Goal: Task Accomplishment & Management: Complete application form

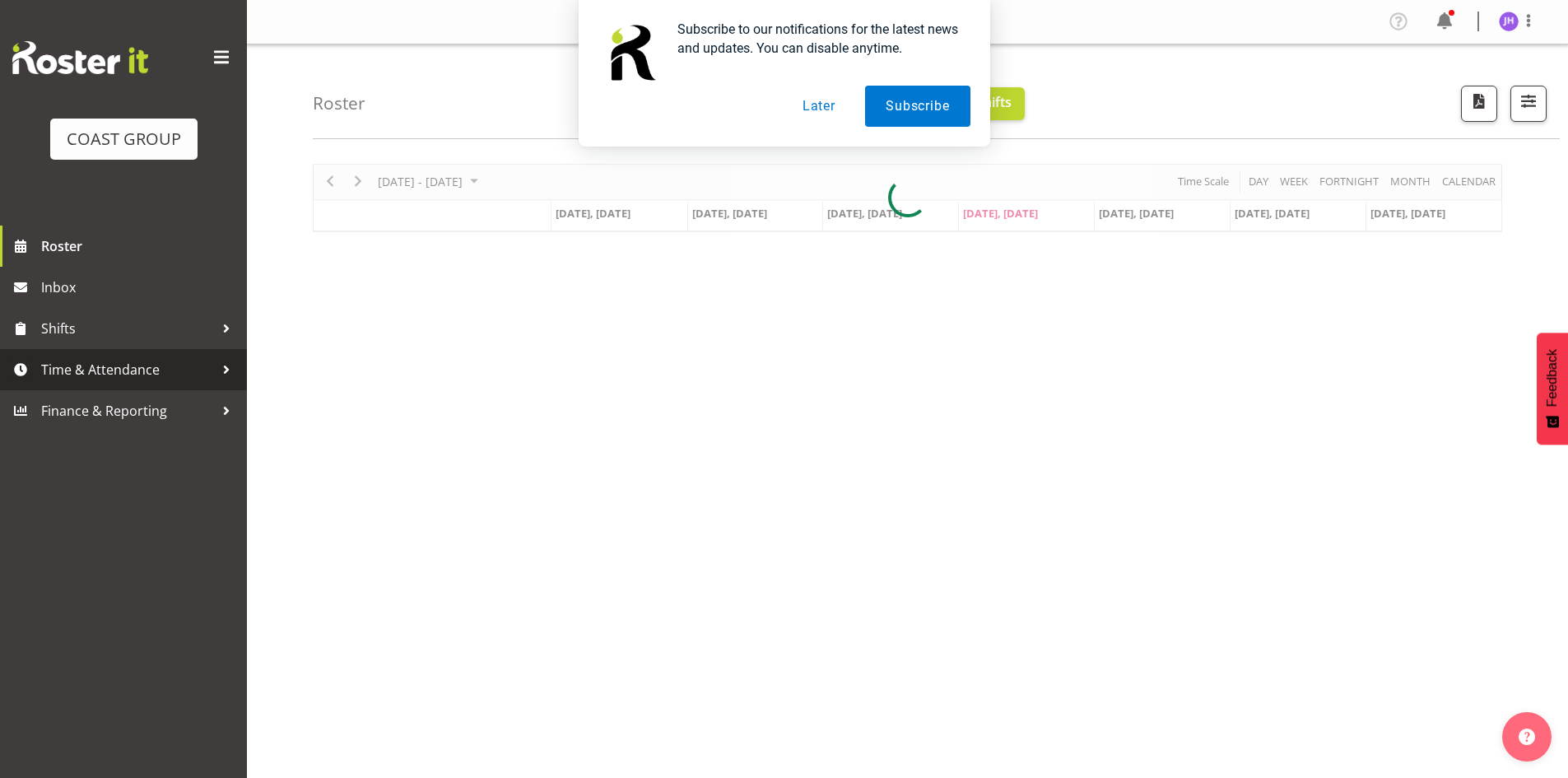
click at [130, 357] on span "Time & Attendance" at bounding box center [128, 369] width 173 height 25
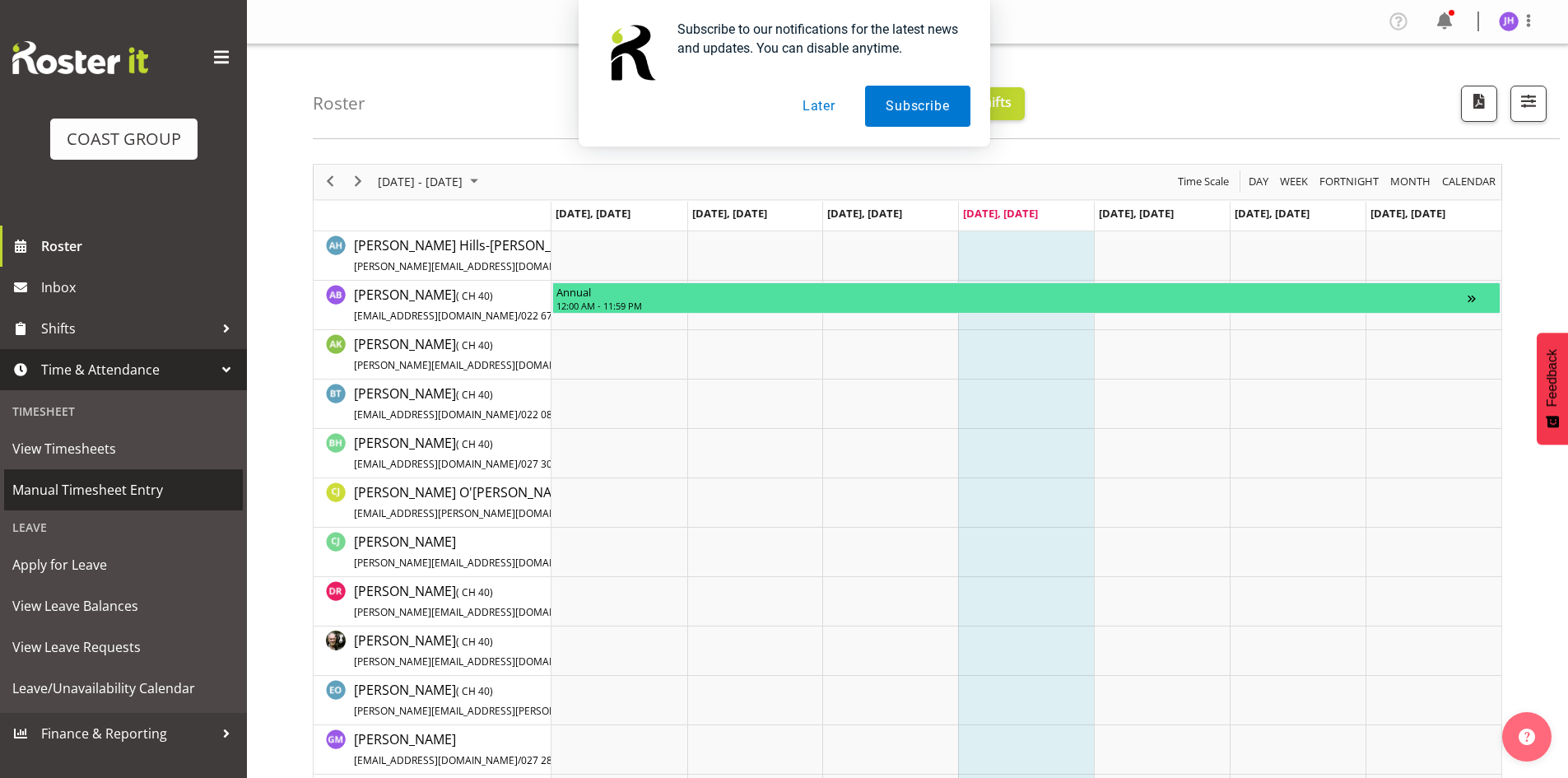
click at [159, 484] on span "Manual Timesheet Entry" at bounding box center [124, 490] width 222 height 25
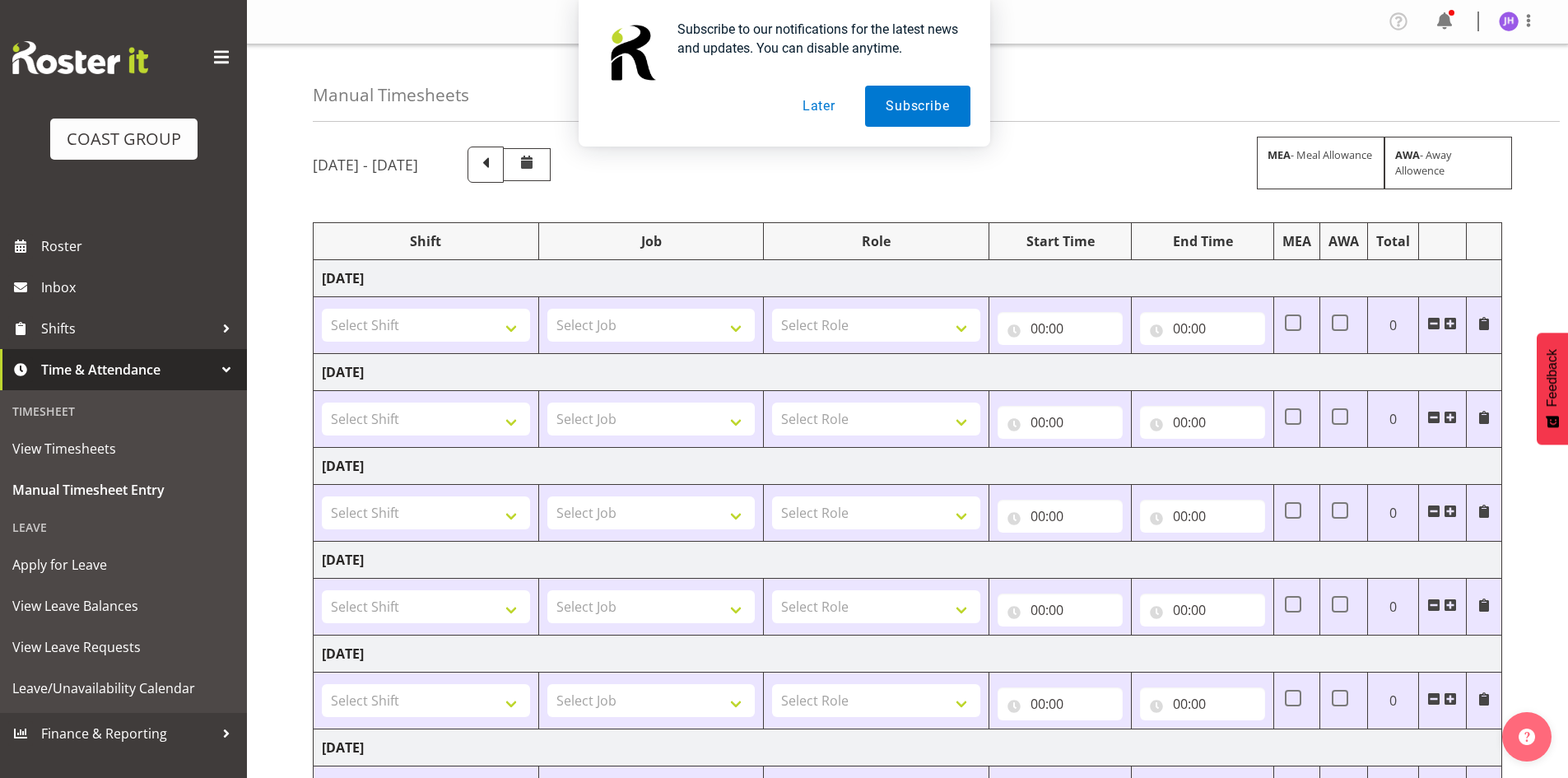
click at [823, 98] on button "Later" at bounding box center [818, 106] width 74 height 42
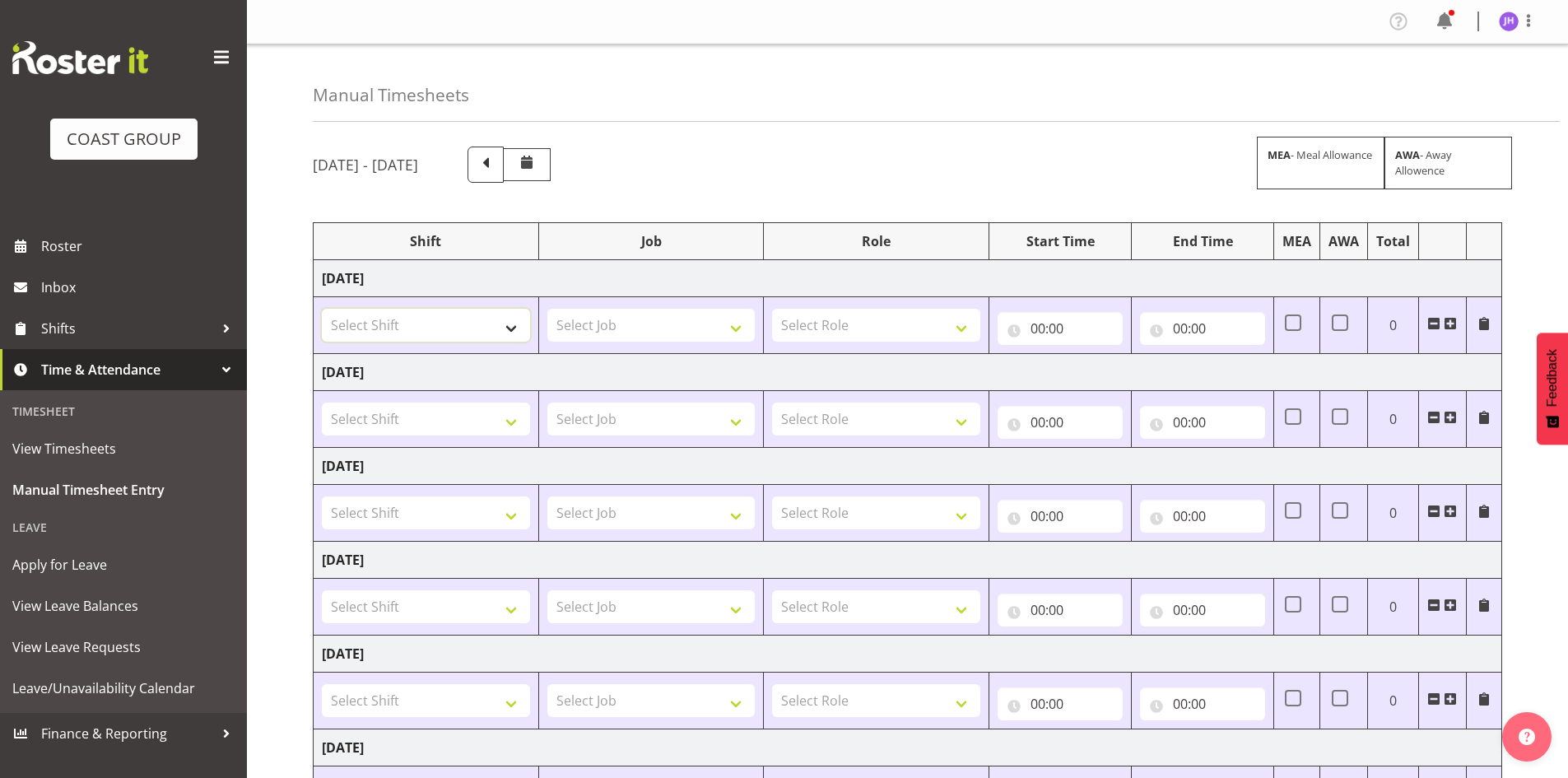
click at [466, 318] on select "Select Shift Apply Lettering C/D Screens C/D Screens CHC SIGN ADMIN (LEAVE ALON…" at bounding box center [426, 325] width 208 height 33
select select "1512"
click at [322, 309] on select "Select Shift Apply Lettering C/D Screens C/D Screens CHC SIGN ADMIN (LEAVE ALON…" at bounding box center [426, 325] width 208 height 33
click at [608, 329] on select "Select Job 1 Carlton Events 1 [PERSON_NAME][GEOGRAPHIC_DATA] 1 [PERSON_NAME][GE…" at bounding box center [651, 325] width 208 height 33
select select "624"
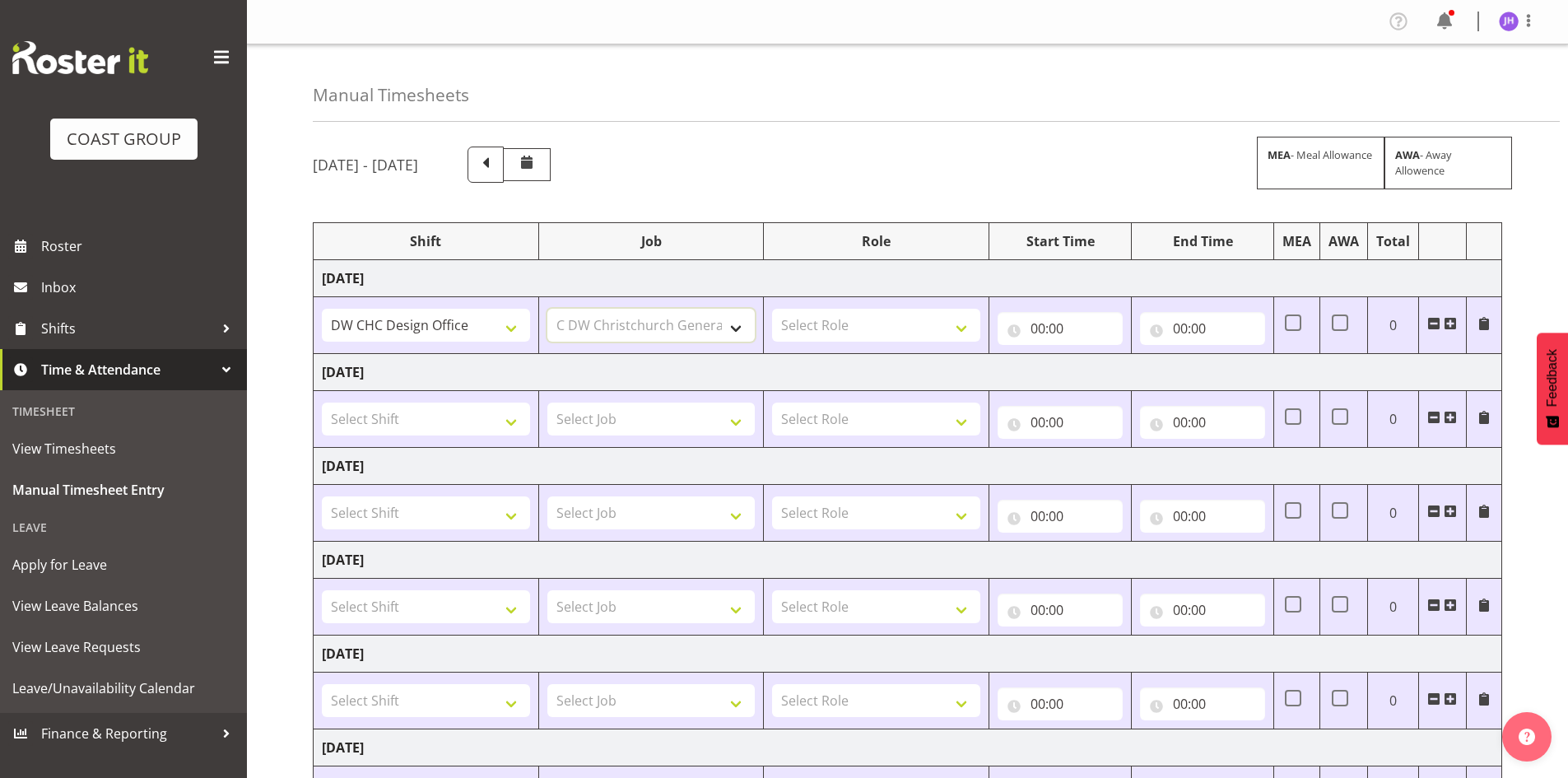
click at [547, 309] on select "Select Job 1 Carlton Events 1 [PERSON_NAME][GEOGRAPHIC_DATA] 1 [PERSON_NAME][GE…" at bounding box center [651, 325] width 208 height 33
click at [823, 325] on select "Select Role DESIGNER [PERSON_NAME]" at bounding box center [876, 325] width 208 height 33
select select "221"
click at [772, 309] on select "Select Role DESIGNER [PERSON_NAME]" at bounding box center [876, 325] width 208 height 33
click at [1040, 325] on input "00:00" at bounding box center [1060, 329] width 125 height 33
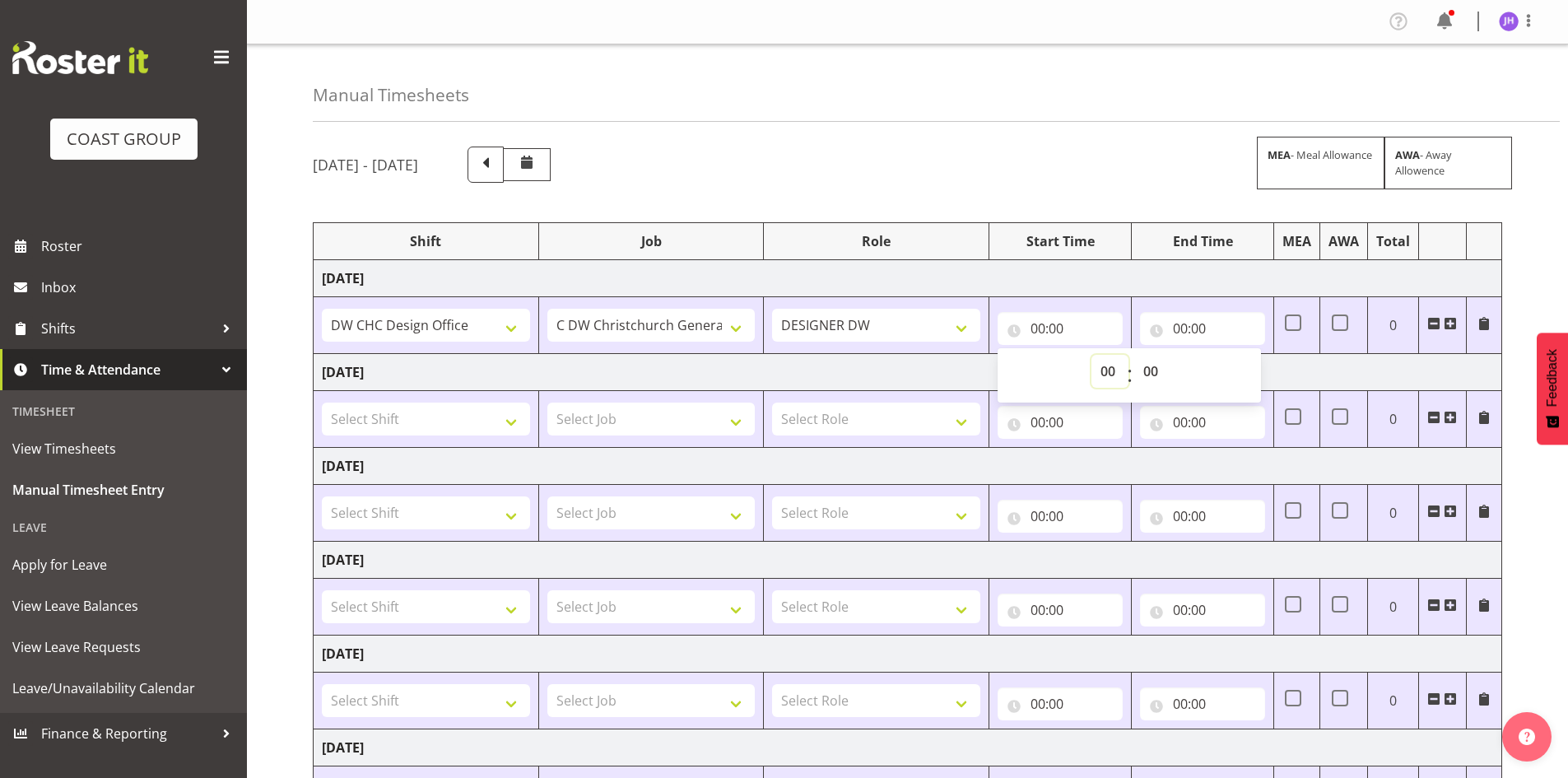
click at [1110, 375] on select "00 01 02 03 04 05 06 07 08 09 10 11 12 13 14 15 16 17 18 19 20 21 22 23" at bounding box center [1110, 371] width 37 height 33
select select "7"
click at [1092, 355] on select "00 01 02 03 04 05 06 07 08 09 10 11 12 13 14 15 16 17 18 19 20 21 22 23" at bounding box center [1110, 371] width 37 height 33
type input "07:00"
click at [1155, 369] on select "00 01 02 03 04 05 06 07 08 09 10 11 12 13 14 15 16 17 18 19 20 21 22 23 24 25 2…" at bounding box center [1152, 371] width 37 height 33
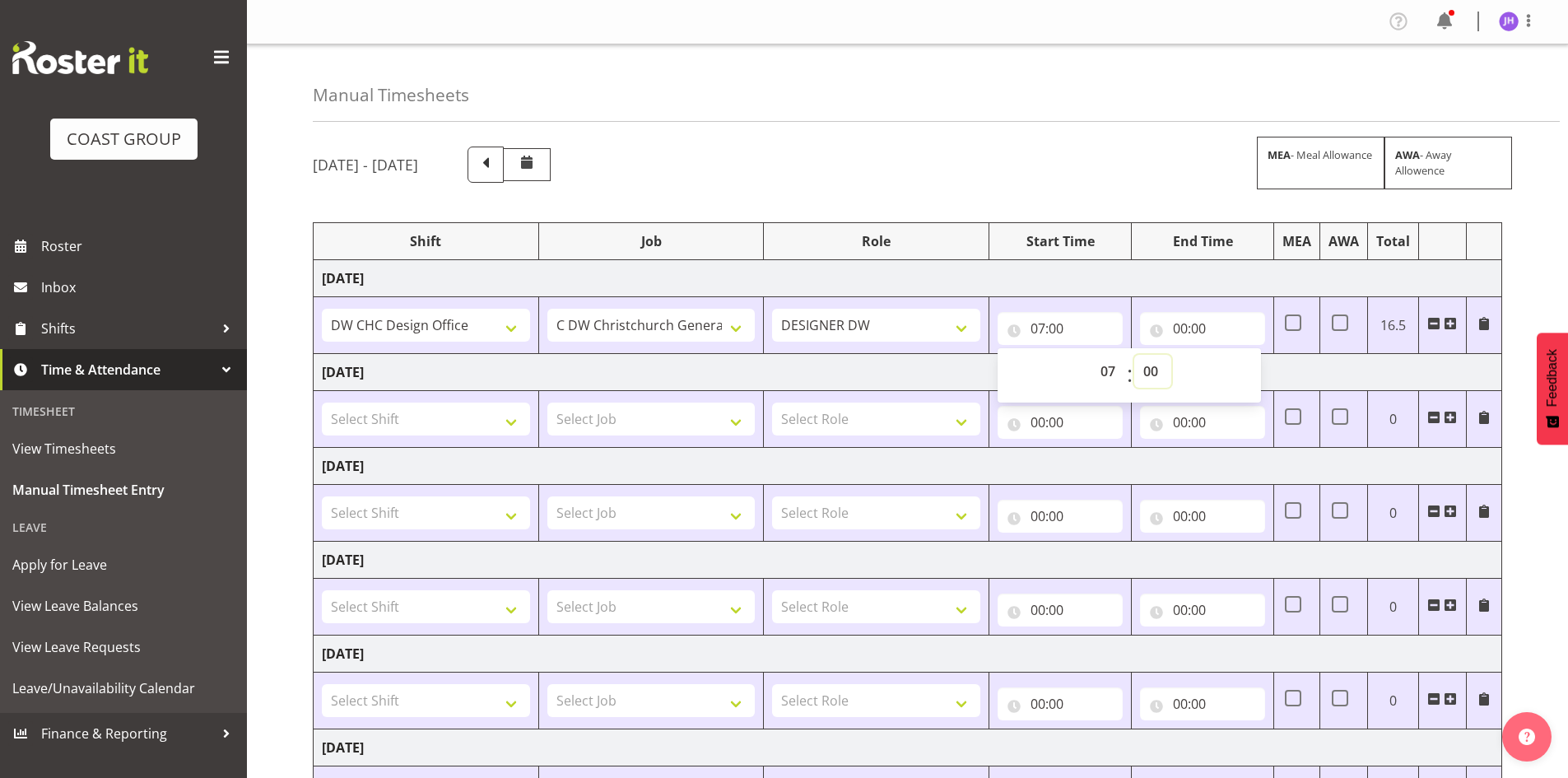
select select "15"
click at [1134, 355] on select "00 01 02 03 04 05 06 07 08 09 10 11 12 13 14 15 16 17 18 19 20 21 22 23 24 25 2…" at bounding box center [1152, 371] width 37 height 33
type input "07:15"
click at [1186, 334] on input "00:00" at bounding box center [1202, 329] width 125 height 33
click at [1239, 369] on select "00 01 02 03 04 05 06 07 08 09 10 11 12 13 14 15 16 17 18 19 20 21 22 23" at bounding box center [1252, 371] width 37 height 33
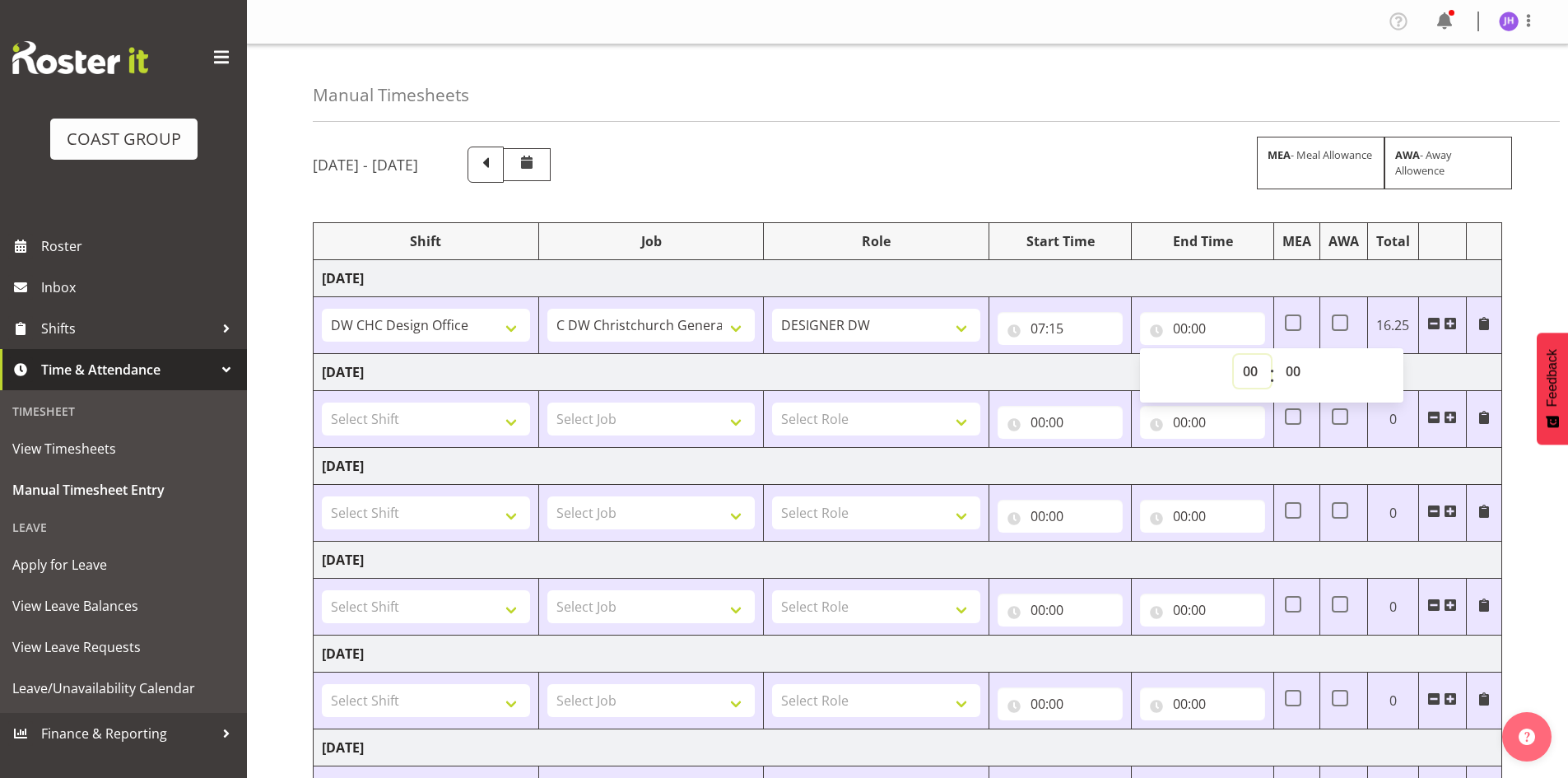
select select "16"
click at [1233, 355] on select "00 01 02 03 04 05 06 07 08 09 10 11 12 13 14 15 16 17 18 19 20 21 22 23" at bounding box center [1252, 371] width 37 height 33
type input "16:00"
click at [1293, 369] on select "00 01 02 03 04 05 06 07 08 09 10 11 12 13 14 15 16 17 18 19 20 21 22 23 24 25 2…" at bounding box center [1295, 371] width 37 height 33
select select "30"
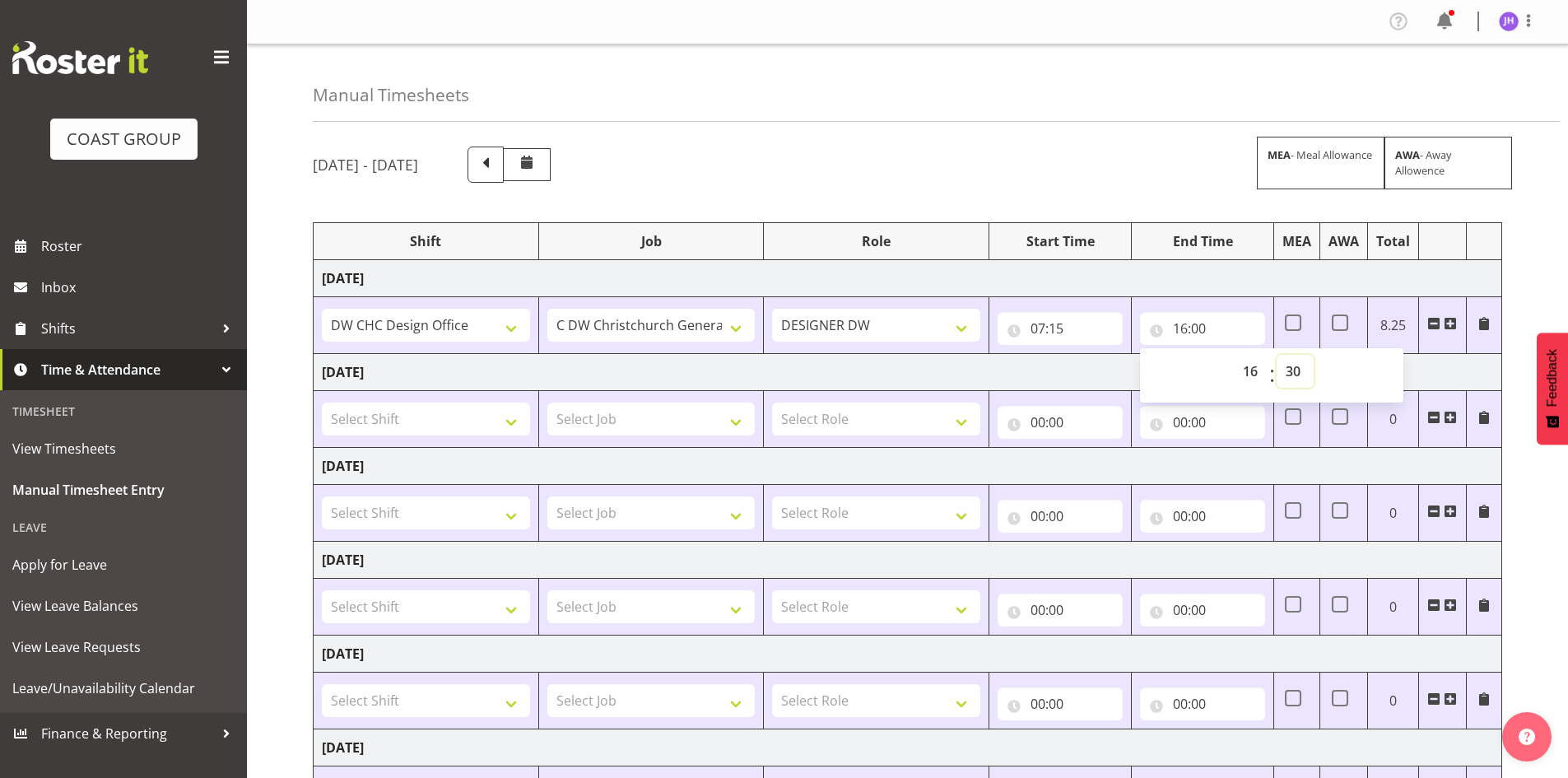
click at [1277, 355] on select "00 01 02 03 04 05 06 07 08 09 10 11 12 13 14 15 16 17 18 19 20 21 22 23 24 25 2…" at bounding box center [1295, 371] width 37 height 33
type input "16:30"
click at [1057, 329] on input "07:15" at bounding box center [1060, 329] width 125 height 33
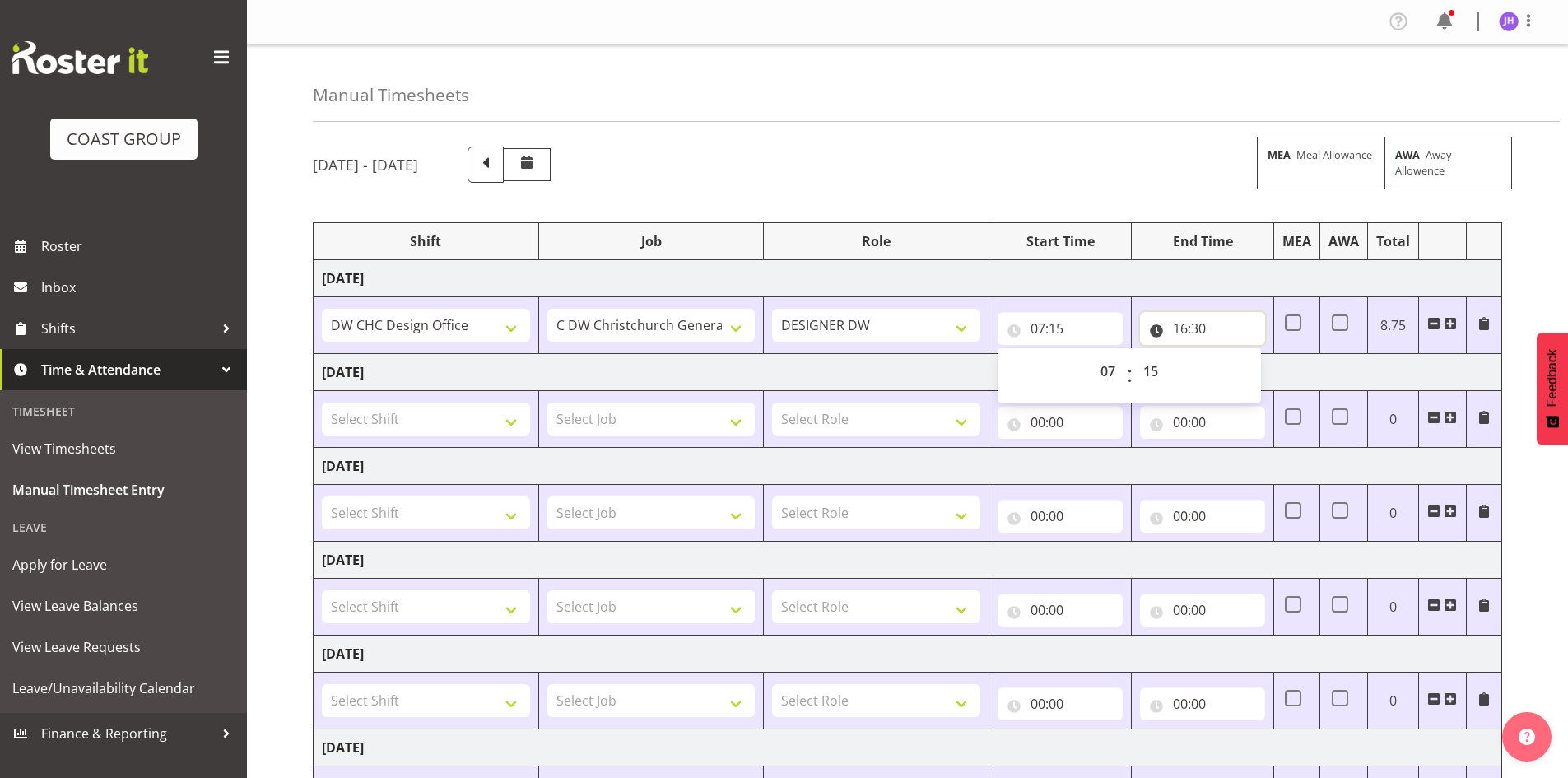
click at [1204, 332] on input "16:30" at bounding box center [1202, 329] width 125 height 33
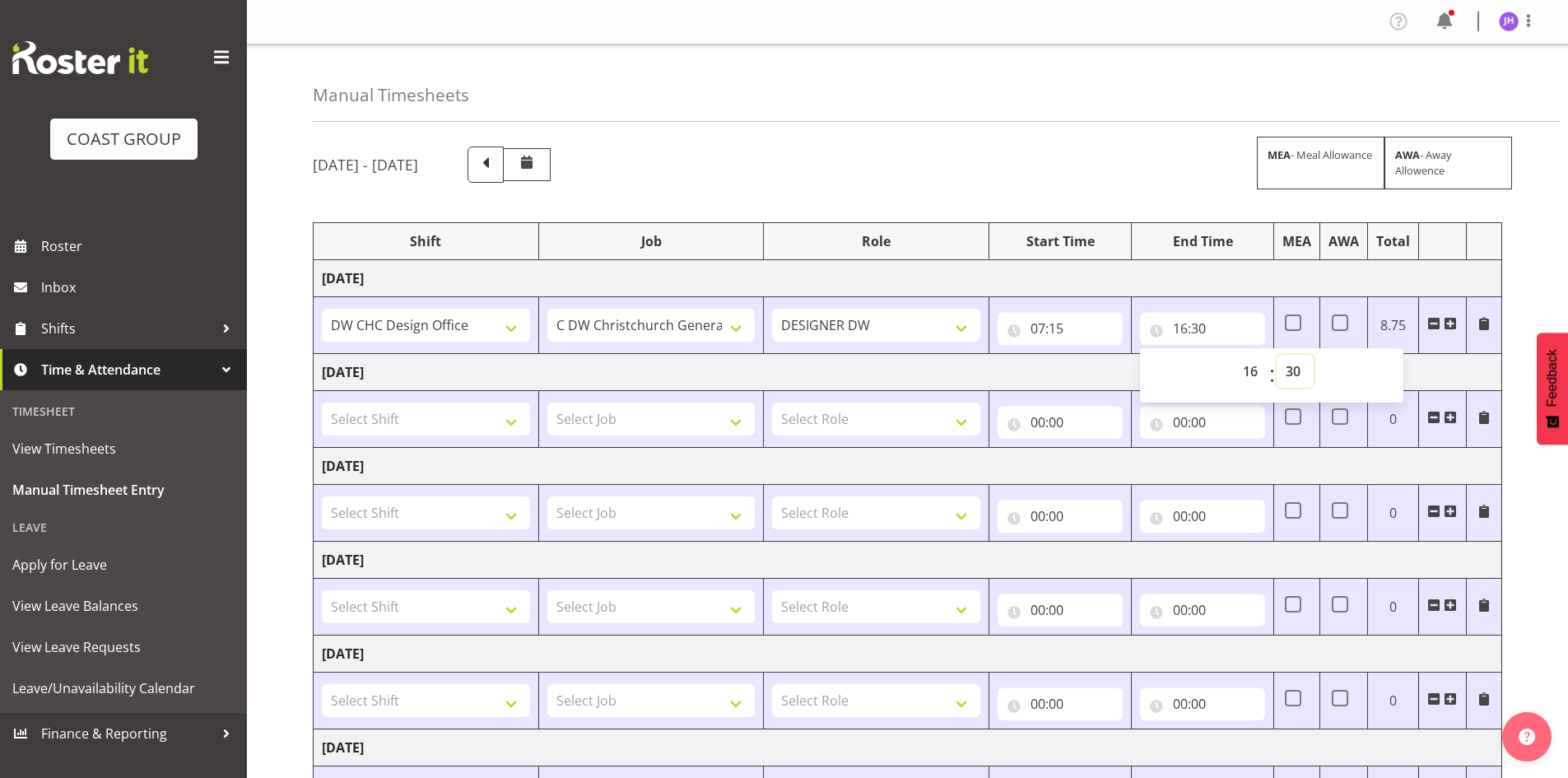
click at [1298, 366] on select "00 01 02 03 04 05 06 07 08 09 10 11 12 13 14 15 16 17 18 19 20 21 22 23 24 25 2…" at bounding box center [1295, 371] width 37 height 33
select select "45"
click at [1277, 355] on select "00 01 02 03 04 05 06 07 08 09 10 11 12 13 14 15 16 17 18 19 20 21 22 23 24 25 2…" at bounding box center [1295, 371] width 37 height 33
type input "16:45"
click at [925, 374] on td "[DATE]" at bounding box center [908, 372] width 1189 height 37
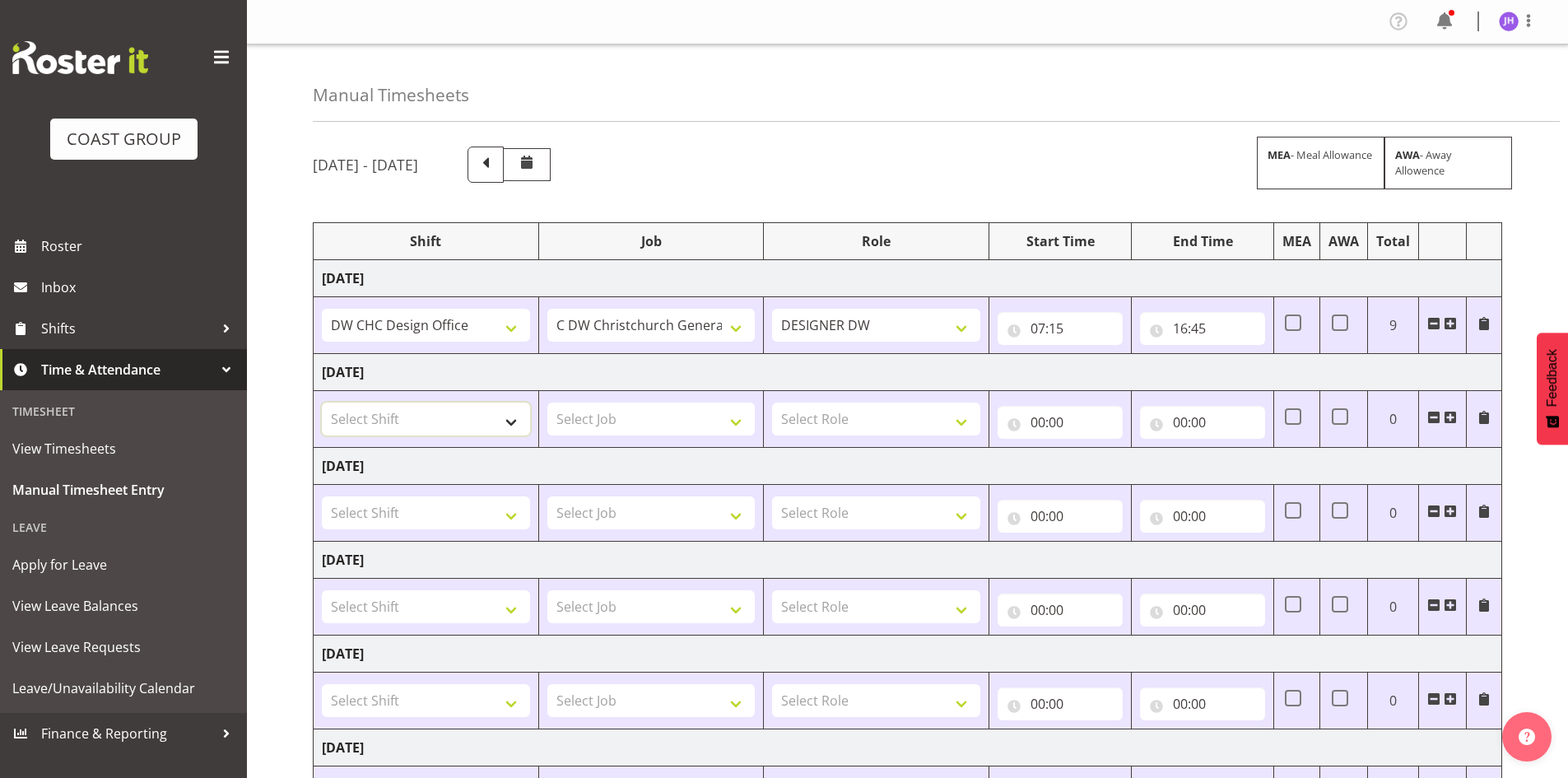
click at [417, 407] on select "Select Shift Apply Lettering C/D Screens C/D Screens CHC SIGN ADMIN (LEAVE ALON…" at bounding box center [426, 419] width 208 height 33
select select "1512"
click at [322, 403] on select "Select Shift Apply Lettering C/D Screens C/D Screens CHC SIGN ADMIN (LEAVE ALON…" at bounding box center [426, 419] width 208 height 33
click at [588, 414] on select "Select Job 1 Carlton Events 1 [PERSON_NAME][GEOGRAPHIC_DATA] 1 [PERSON_NAME][GE…" at bounding box center [651, 419] width 208 height 33
select select "624"
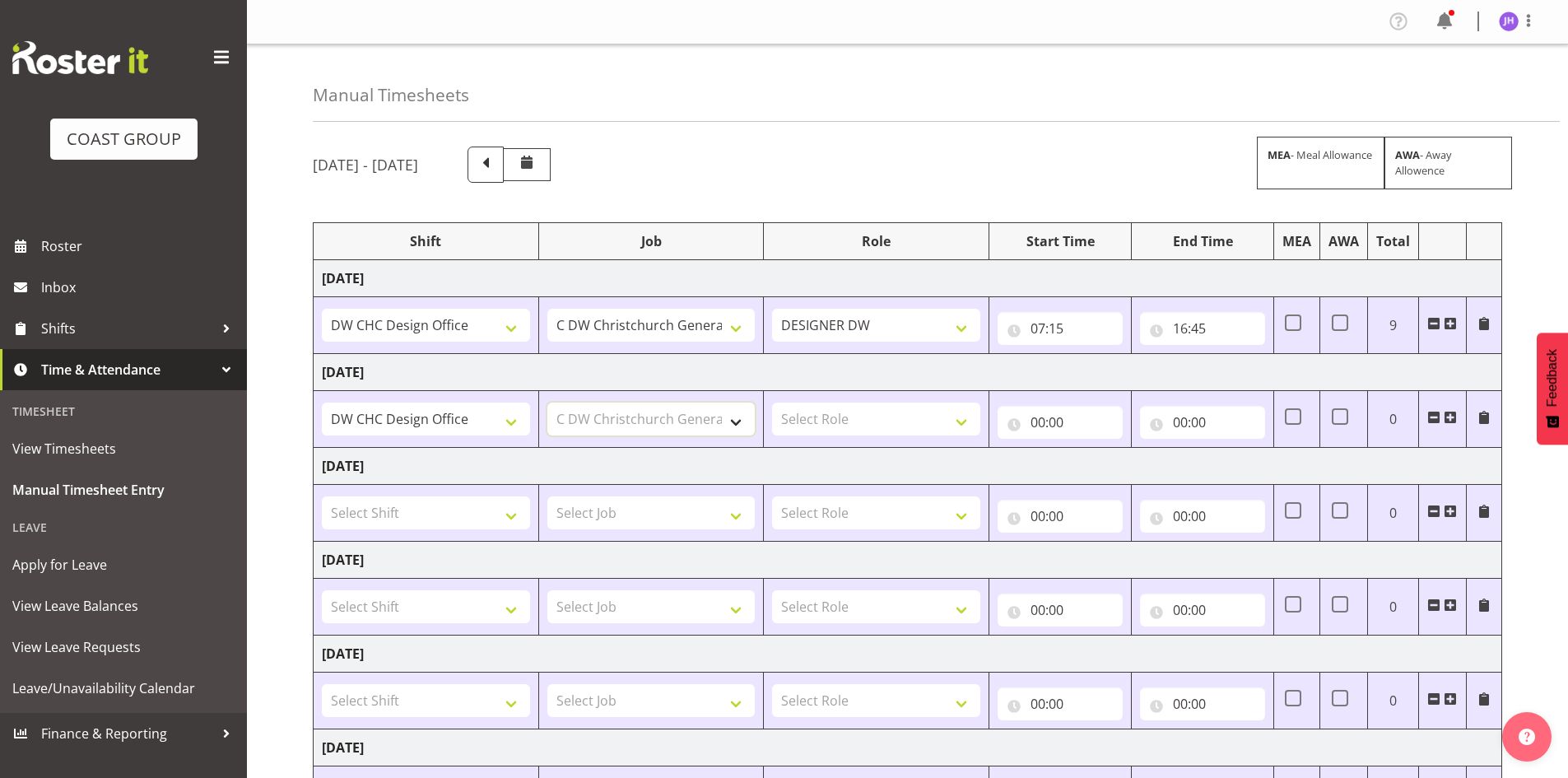
click at [547, 403] on select "Select Job 1 Carlton Events 1 [PERSON_NAME][GEOGRAPHIC_DATA] 1 [PERSON_NAME][GE…" at bounding box center [651, 419] width 208 height 33
click at [822, 390] on tbody "[DATE] Apply Lettering C/D Screens C/D Screens CHC SIGN ADMIN (LEAVE ALONE, DON…" at bounding box center [908, 607] width 1189 height 694
click at [833, 415] on select "Select Role DESIGNER [PERSON_NAME]" at bounding box center [876, 419] width 208 height 33
select select "221"
click at [772, 403] on select "Select Role DESIGNER [PERSON_NAME]" at bounding box center [876, 419] width 208 height 33
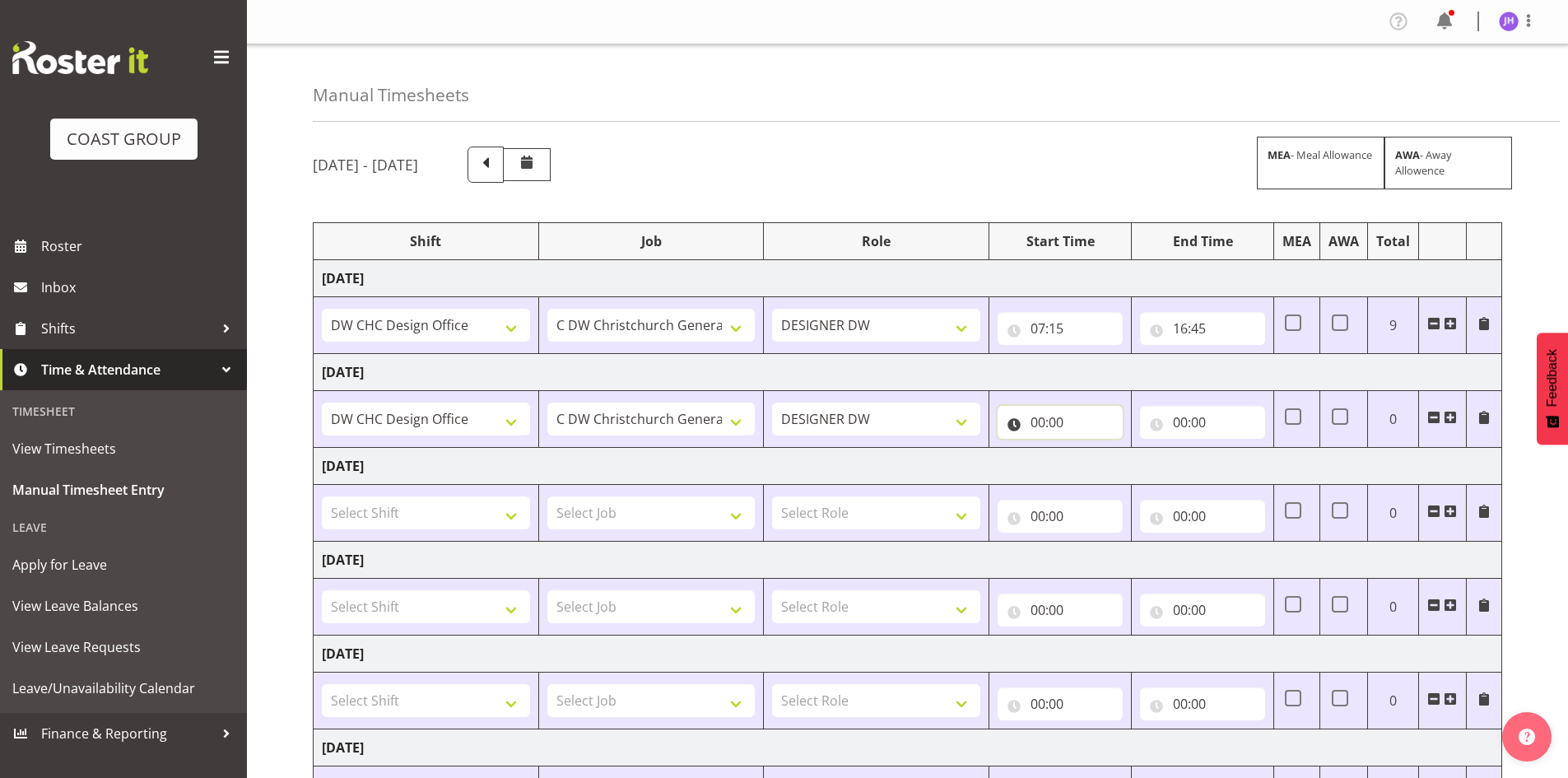
click at [1038, 420] on input "00:00" at bounding box center [1060, 423] width 125 height 33
click at [1102, 458] on select "00 01 02 03 04 05 06 07 08 09 10 11 12 13 14 15 16 17 18 19 20 21 22 23" at bounding box center [1110, 465] width 37 height 33
select select "7"
click at [1092, 448] on select "00 01 02 03 04 05 06 07 08 09 10 11 12 13 14 15 16 17 18 19 20 21 22 23" at bounding box center [1110, 465] width 37 height 33
type input "07:00"
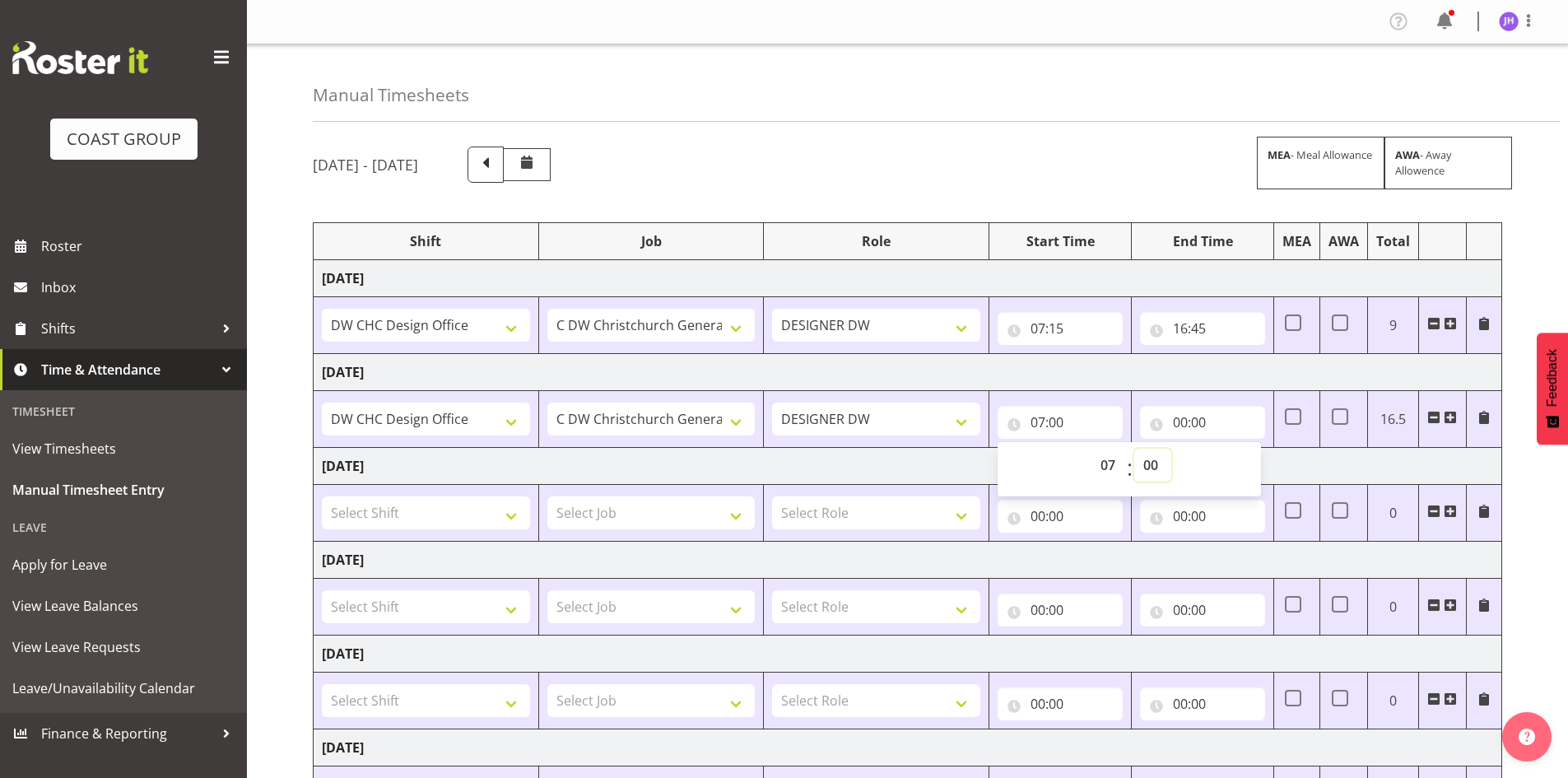
click at [1157, 470] on select "00 01 02 03 04 05 06 07 08 09 10 11 12 13 14 15 16 17 18 19 20 21 22 23 24 25 2…" at bounding box center [1152, 465] width 37 height 33
select select "45"
click at [1134, 448] on select "00 01 02 03 04 05 06 07 08 09 10 11 12 13 14 15 16 17 18 19 20 21 22 23 24 25 2…" at bounding box center [1152, 465] width 37 height 33
type input "07:45"
click at [1188, 420] on input "00:00" at bounding box center [1202, 423] width 125 height 33
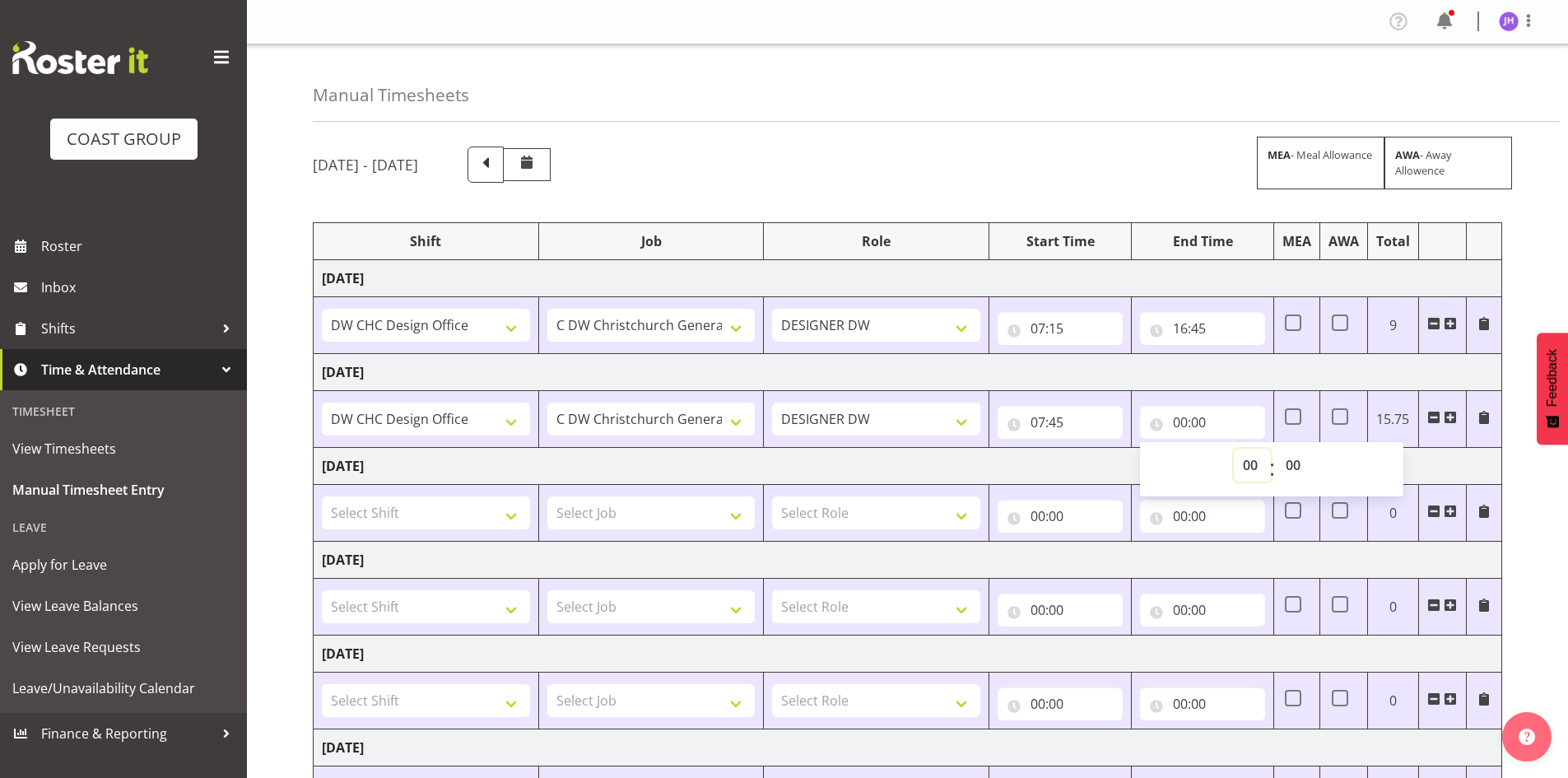
click at [1249, 462] on select "00 01 02 03 04 05 06 07 08 09 10 11 12 13 14 15 16 17 18 19 20 21 22 23" at bounding box center [1252, 465] width 37 height 33
select select "16"
click at [1233, 448] on select "00 01 02 03 04 05 06 07 08 09 10 11 12 13 14 15 16 17 18 19 20 21 22 23" at bounding box center [1252, 465] width 37 height 33
type input "16:00"
click at [1291, 464] on select "00 01 02 03 04 05 06 07 08 09 10 11 12 13 14 15 16 17 18 19 20 21 22 23 24 25 2…" at bounding box center [1295, 465] width 37 height 33
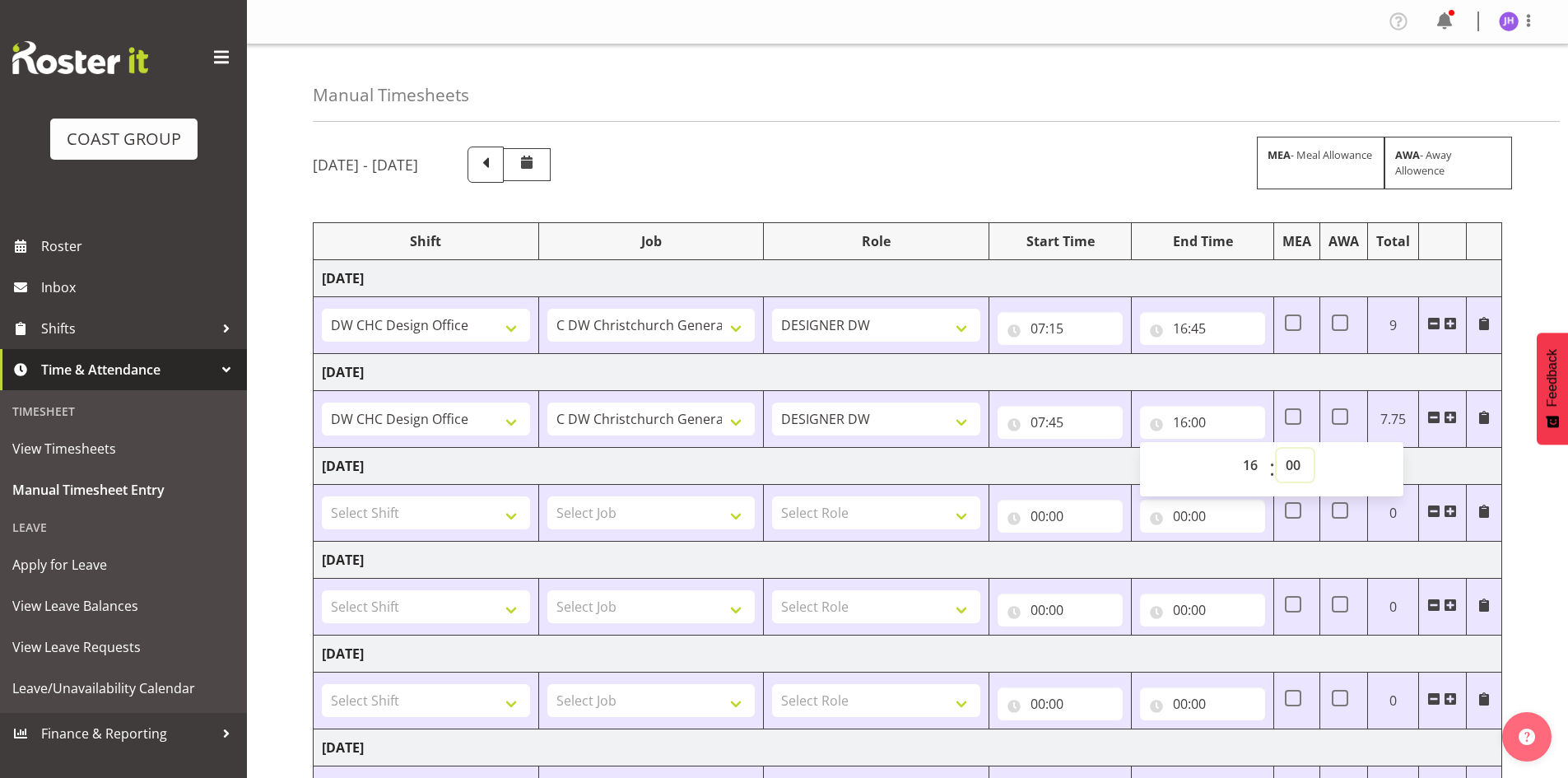
select select "30"
click at [1277, 448] on select "00 01 02 03 04 05 06 07 08 09 10 11 12 13 14 15 16 17 18 19 20 21 22 23 24 25 2…" at bounding box center [1295, 465] width 37 height 33
type input "16:30"
click at [930, 462] on td "[DATE]" at bounding box center [908, 466] width 1189 height 37
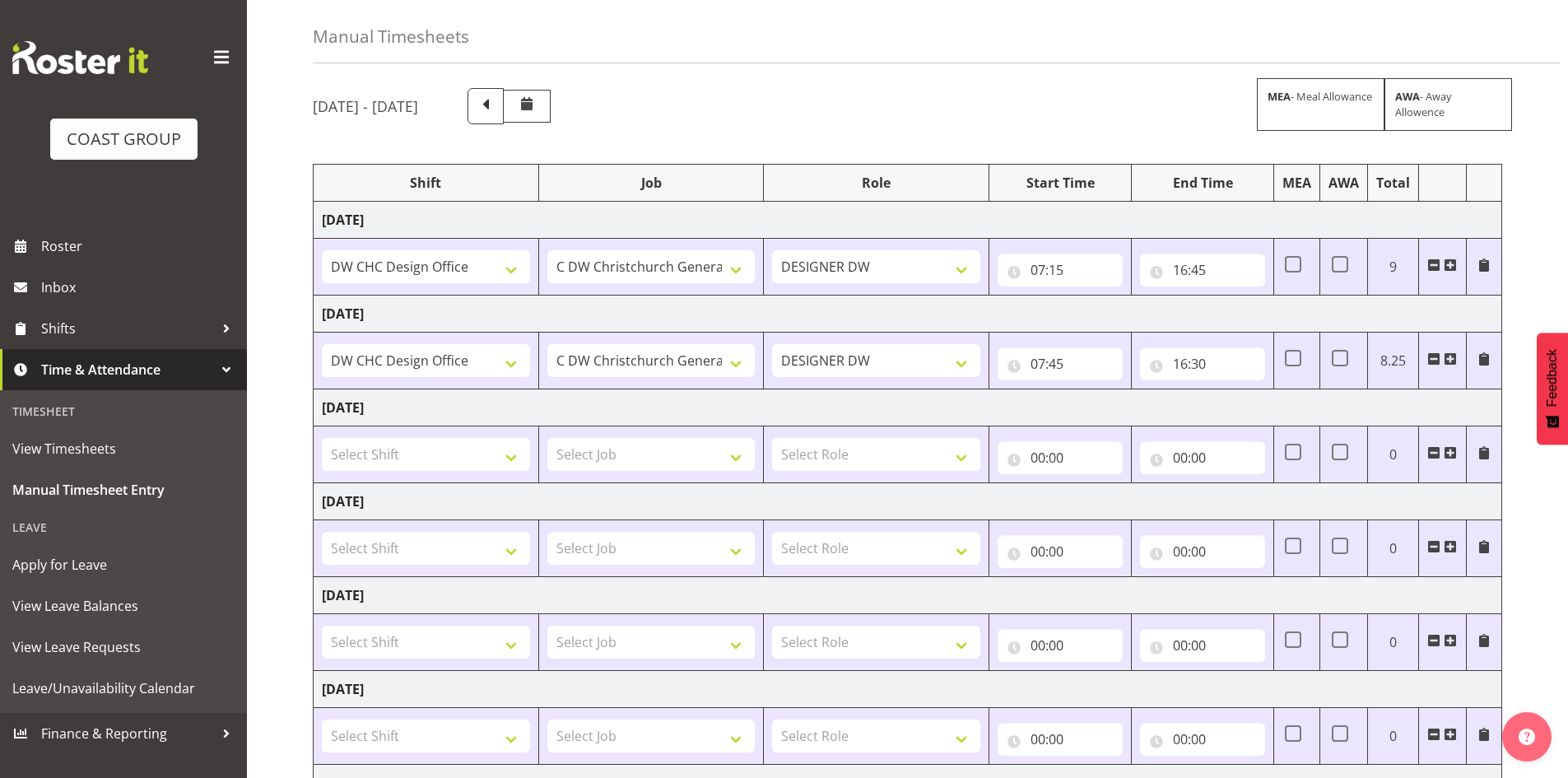
scroll to position [244, 0]
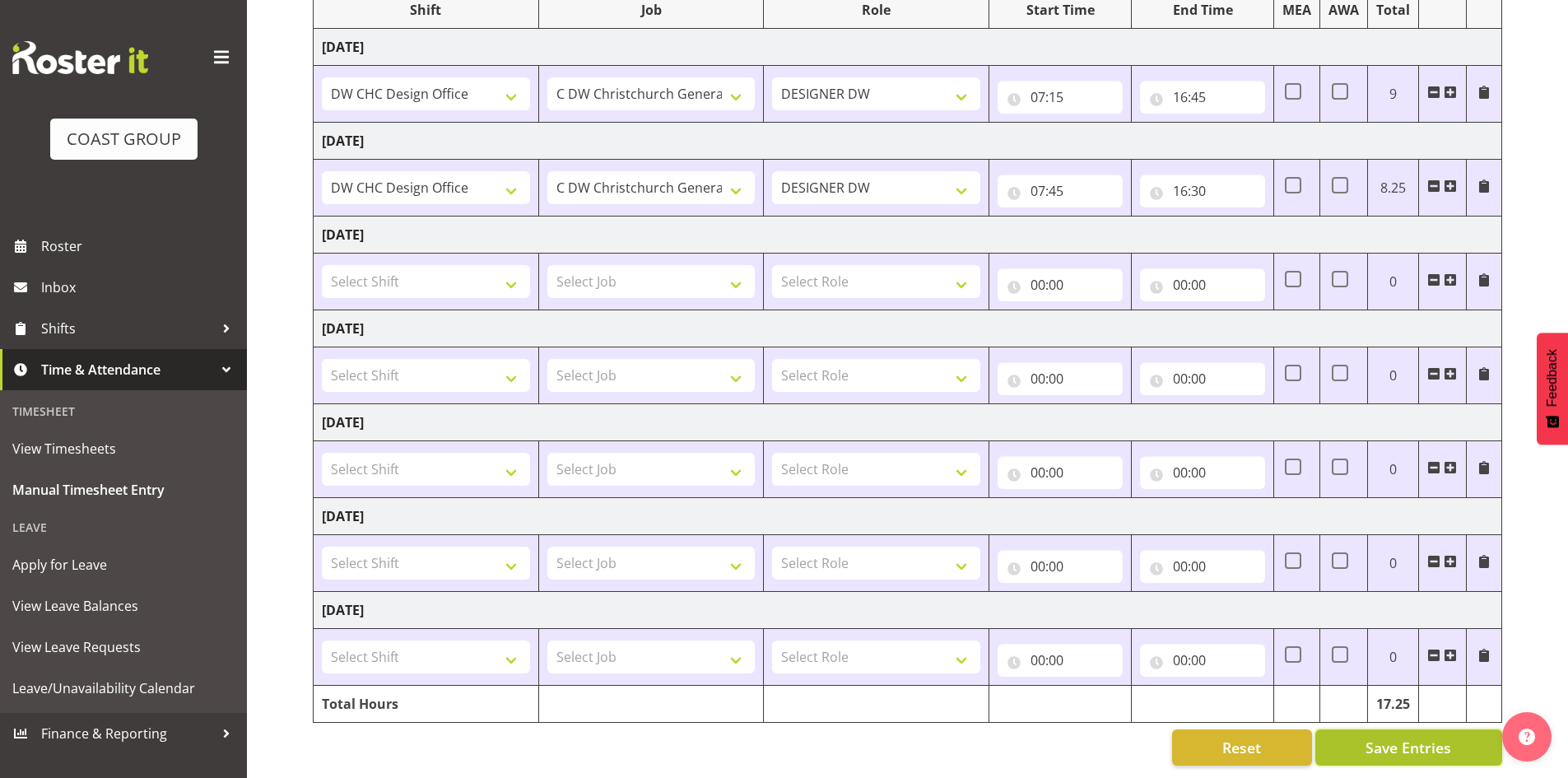
click at [1414, 736] on span "Save Entries" at bounding box center [1408, 747] width 85 height 22
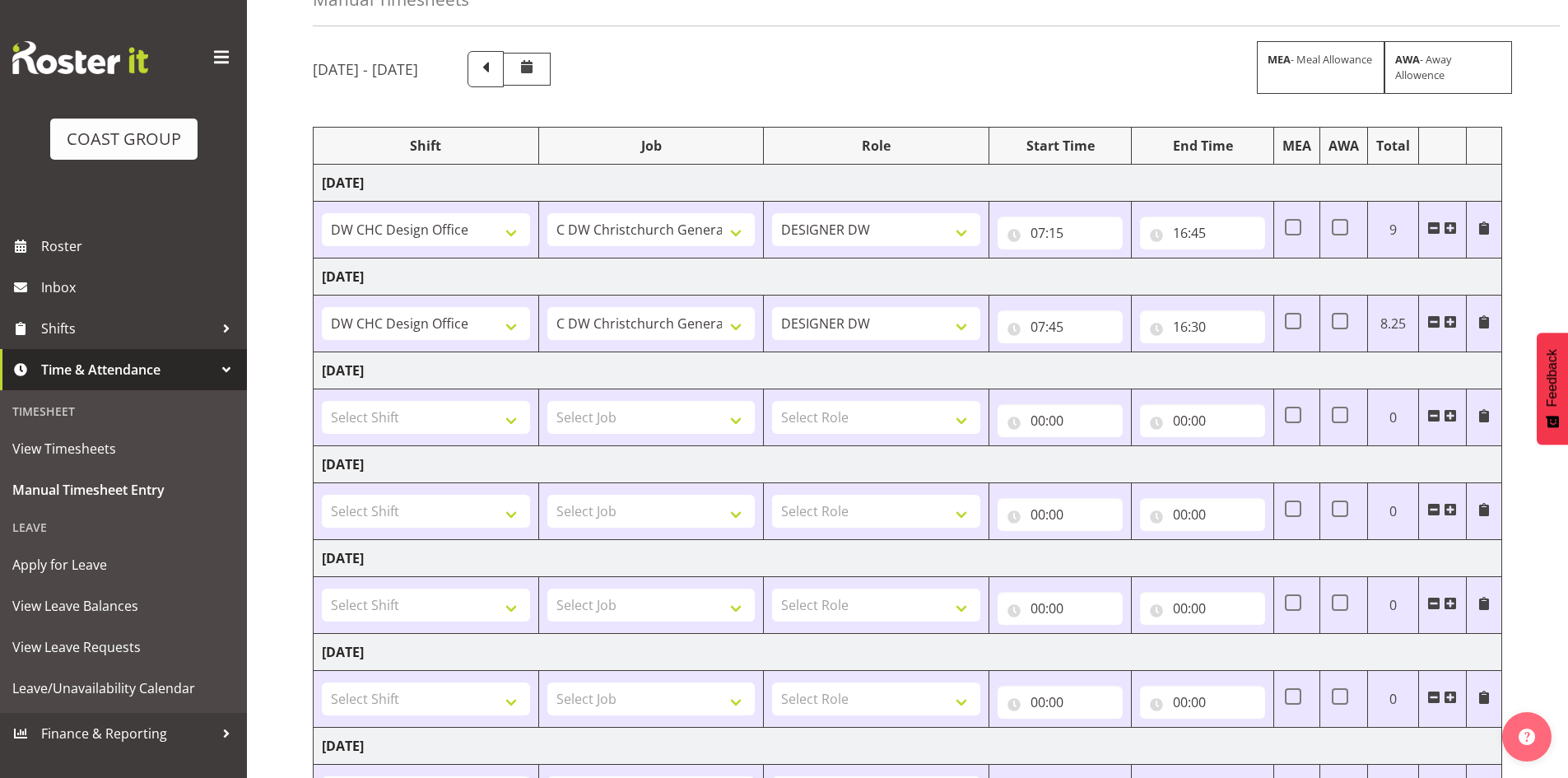
scroll to position [0, 0]
